Goal: Transaction & Acquisition: Purchase product/service

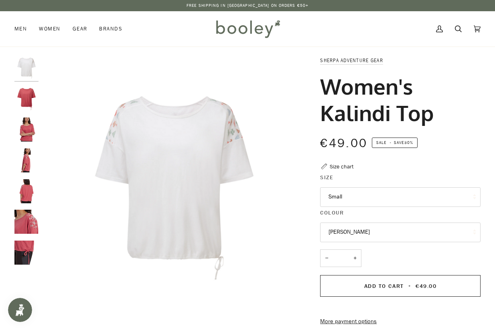
click at [22, 133] on img "Sherpa Adventure Gear Women's Kalindi Top Rosie - Booley Galway" at bounding box center [26, 130] width 24 height 24
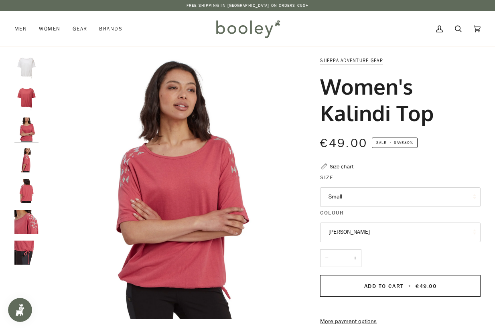
click at [27, 156] on img "Sherpa Adventure Gear Women's Kalindi Top Rosie - Booley Galway" at bounding box center [26, 160] width 24 height 24
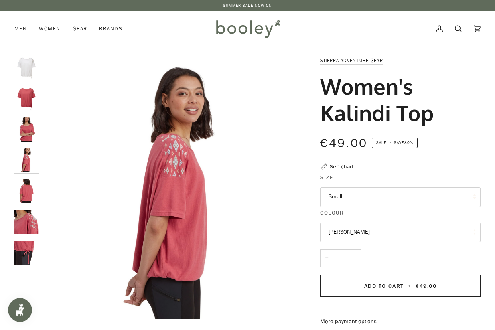
click at [26, 191] on img "Sherpa Adventure Gear Women's Kalindi Top Rosie - Booley Galway" at bounding box center [26, 191] width 24 height 24
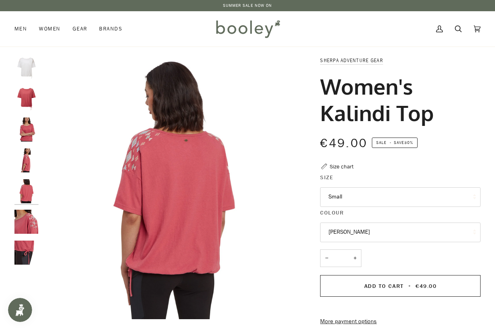
click at [21, 220] on img "Sherpa Adventure Gear Women's Kalindi Top Rosie - Booley Galway" at bounding box center [26, 222] width 24 height 24
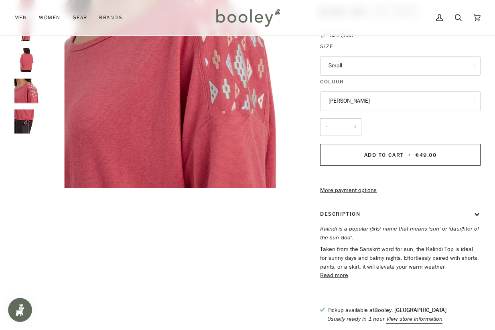
scroll to position [129, 0]
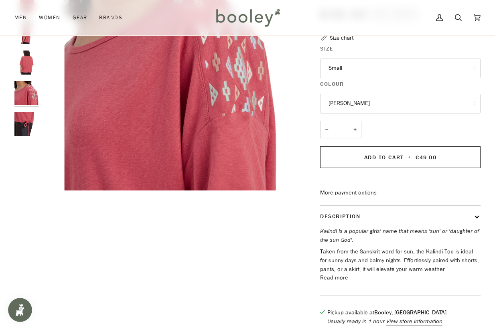
click at [21, 122] on img "Sherpa Adventure Gear Women's Kalindi Top Rosie - Booley Galway" at bounding box center [26, 124] width 24 height 24
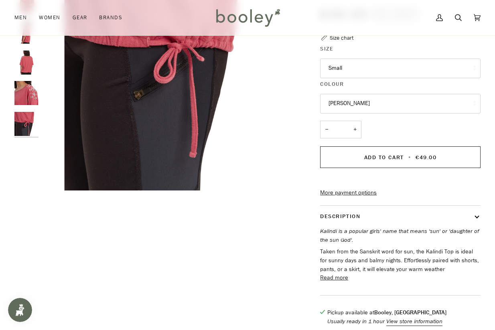
click at [27, 86] on img "Sherpa Adventure Gear Women's Kalindi Top Rosie - Booley Galway" at bounding box center [26, 93] width 24 height 24
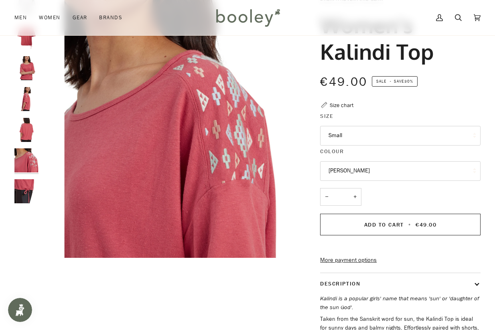
scroll to position [62, 0]
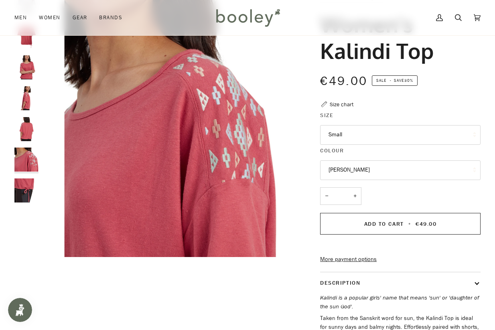
click at [27, 86] on img "Sherpa Adventure Gear Women's Kalindi Top Rosie - Booley Galway" at bounding box center [26, 98] width 24 height 24
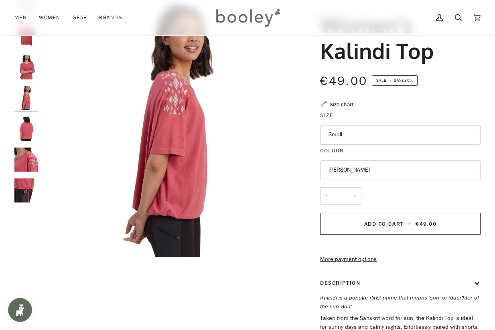
click at [26, 69] on img "Sherpa Adventure Gear Women's Kalindi Top Rosie - Booley Galway" at bounding box center [26, 67] width 24 height 24
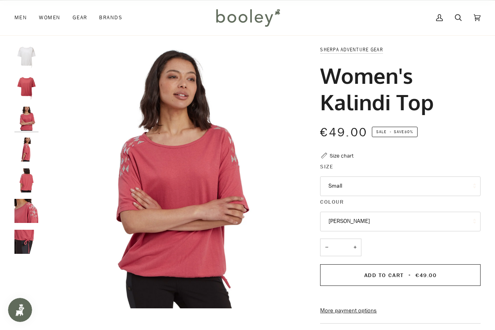
scroll to position [3, 0]
